Goal: Navigation & Orientation: Find specific page/section

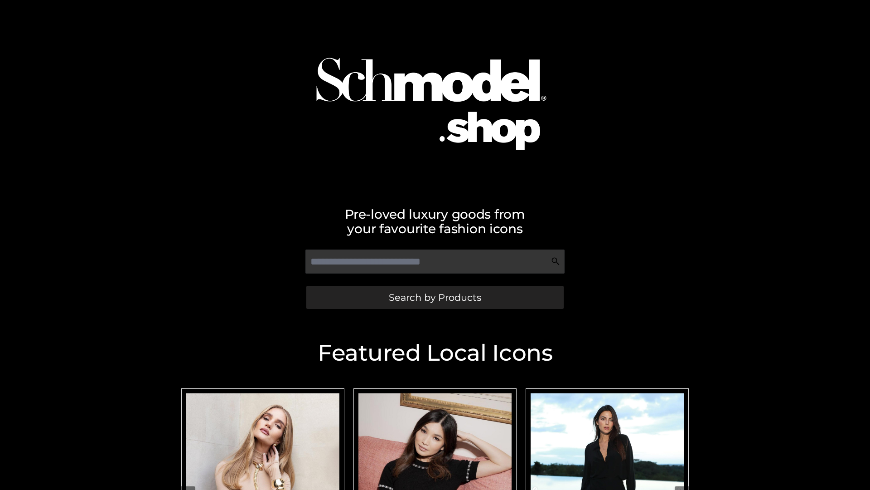
click at [435, 297] on span "Search by Products" at bounding box center [435, 297] width 92 height 10
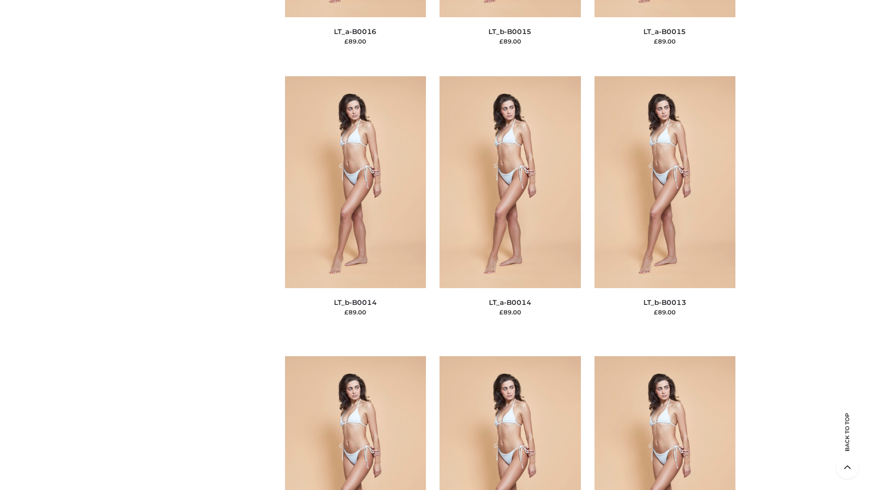
scroll to position [3224, 0]
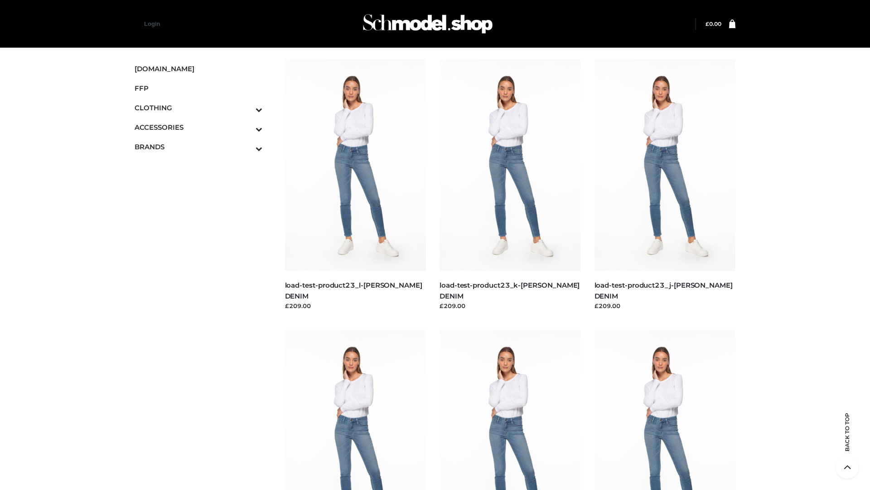
scroll to position [795, 0]
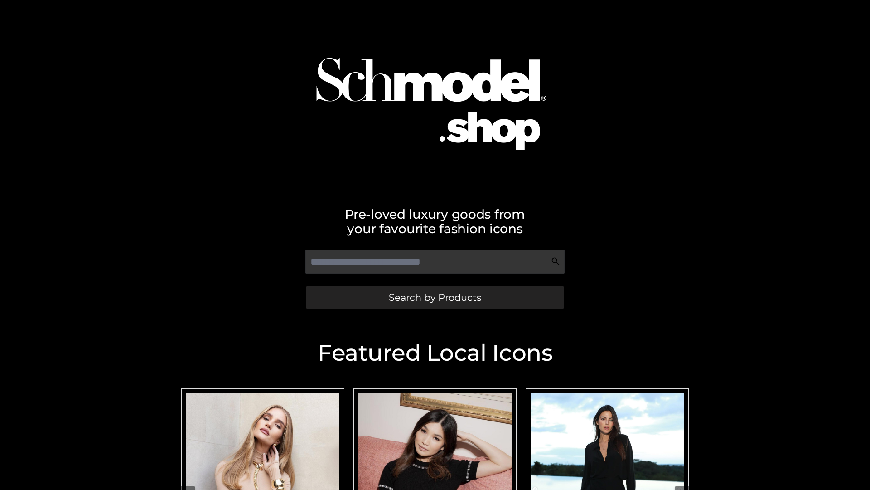
click at [435, 297] on span "Search by Products" at bounding box center [435, 297] width 92 height 10
